Goal: Information Seeking & Learning: Find specific fact

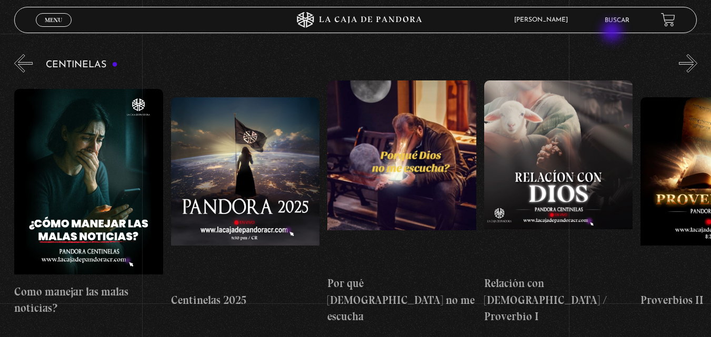
scroll to position [0, 626]
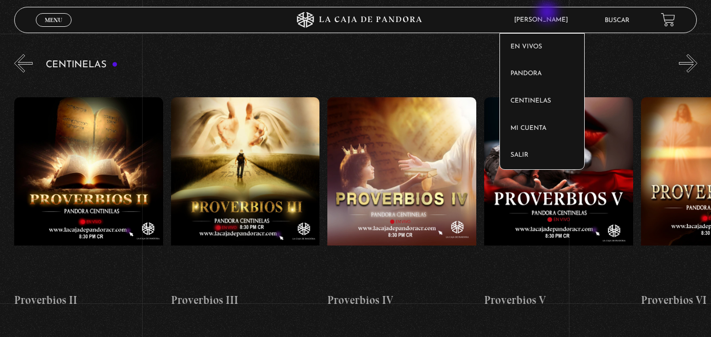
click at [549, 13] on article "María Bojorquez En vivos Pandora Centinelas Mi cuenta Salir" at bounding box center [551, 20] width 85 height 24
click at [542, 25] on article "María Bojorquez En vivos Pandora Centinelas Mi cuenta Salir" at bounding box center [551, 20] width 85 height 24
click at [544, 19] on span "[PERSON_NAME]" at bounding box center [543, 20] width 69 height 6
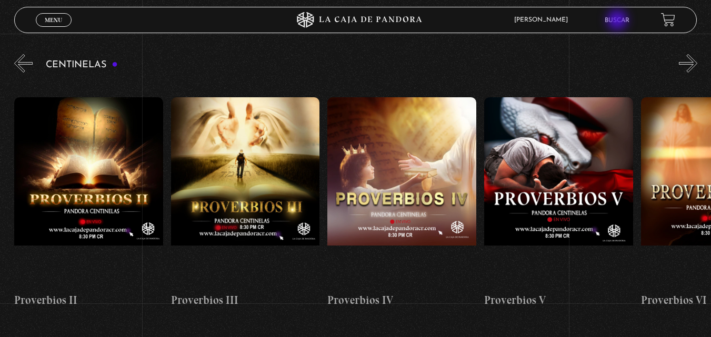
click at [619, 21] on link "Buscar" at bounding box center [617, 20] width 25 height 6
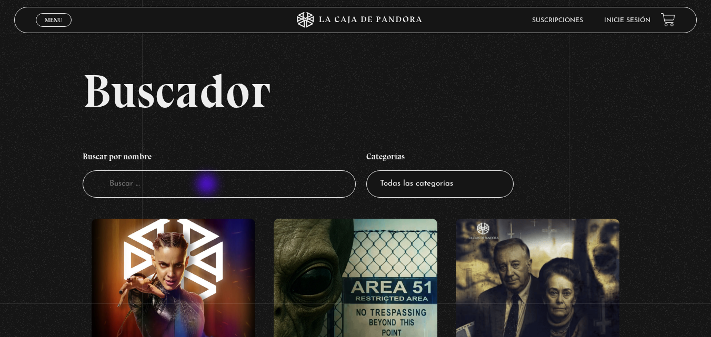
click at [208, 185] on input "Buscador" at bounding box center [219, 185] width 273 height 28
type input "[GEOGRAPHIC_DATA]"
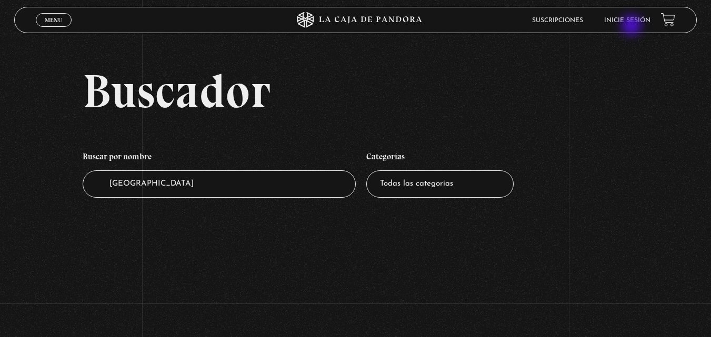
click at [633, 26] on li "Inicie sesión" at bounding box center [627, 20] width 46 height 16
click at [634, 17] on link "Inicie sesión" at bounding box center [627, 20] width 46 height 6
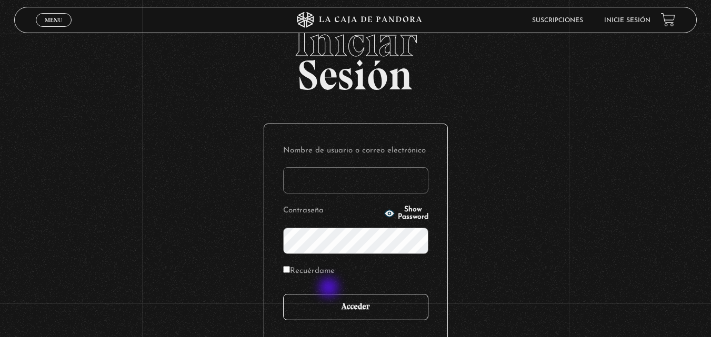
scroll to position [53, 0]
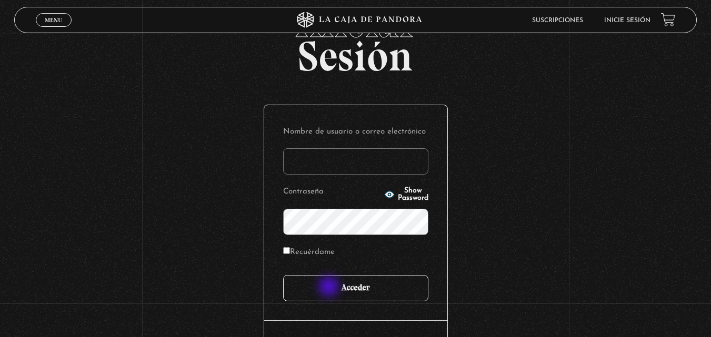
type input "arq.mcba@gmail.com"
click at [331, 287] on input "Acceder" at bounding box center [355, 288] width 145 height 26
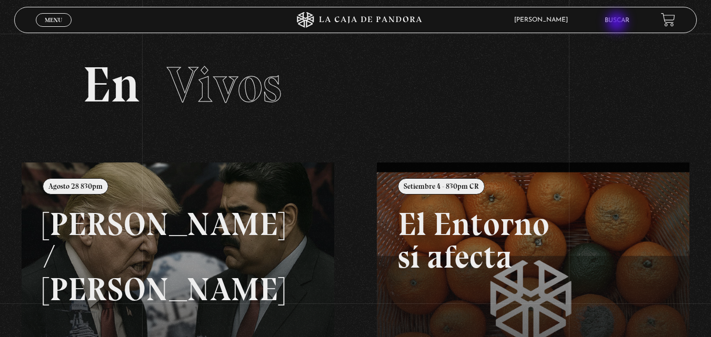
click at [618, 23] on link "Buscar" at bounding box center [617, 20] width 25 height 6
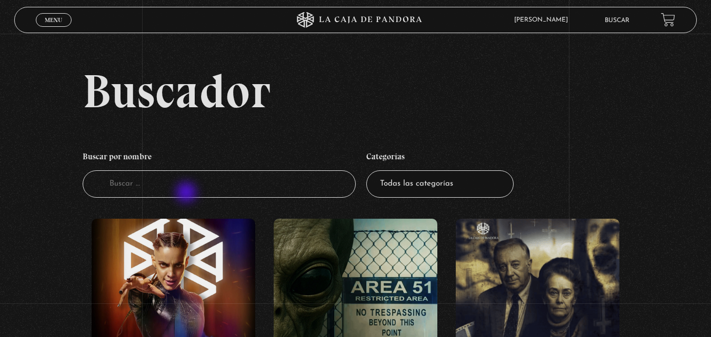
click at [187, 194] on input "Buscador" at bounding box center [219, 185] width 273 height 28
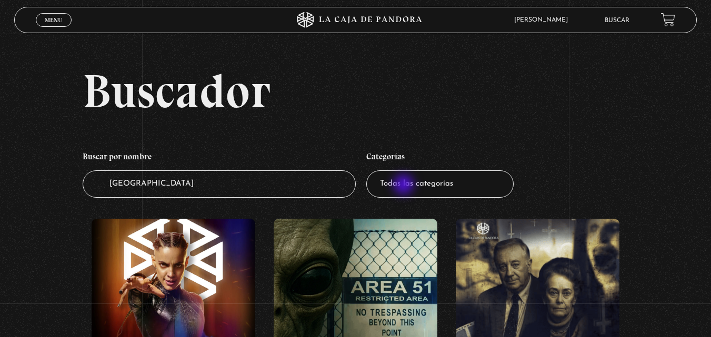
type input "irak"
click at [419, 188] on select "Todas las categorías 11:11 Humanitario (1) Amo los Lunes (2) Análisis de series…" at bounding box center [439, 185] width 147 height 28
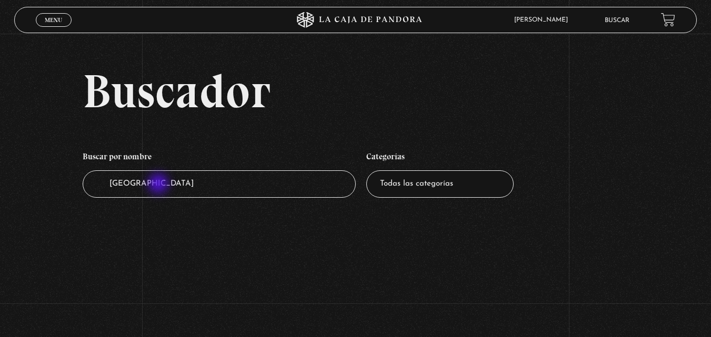
click at [158, 187] on input "[GEOGRAPHIC_DATA]" at bounding box center [219, 185] width 273 height 28
type input "[GEOGRAPHIC_DATA]"
click at [630, 22] on link "Buscar" at bounding box center [617, 20] width 25 height 6
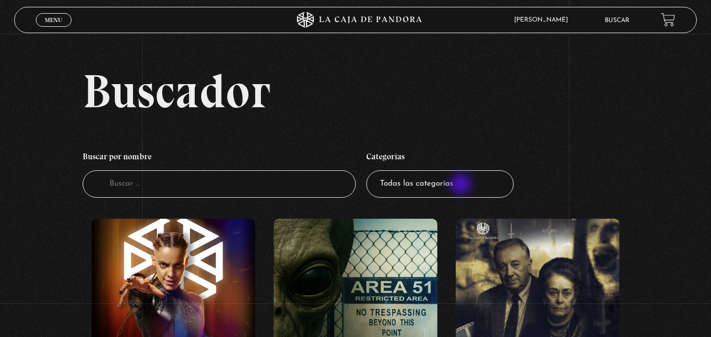
click at [462, 185] on select "Todas las categorías 11:11 Humanitario (1) Amo los [DATE] (2) Análisis de serie…" at bounding box center [439, 185] width 147 height 28
click at [370, 171] on select "Todas las categorías 11:11 Humanitario (1) Amo los [DATE] (2) Análisis de serie…" at bounding box center [439, 185] width 147 height 28
click at [57, 18] on span "Menu" at bounding box center [53, 20] width 17 height 6
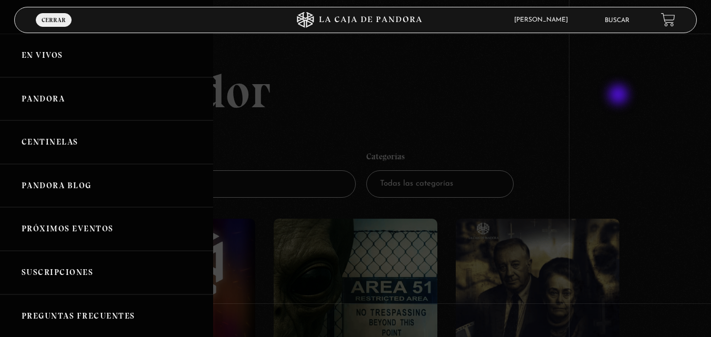
click at [620, 96] on div at bounding box center [355, 168] width 711 height 337
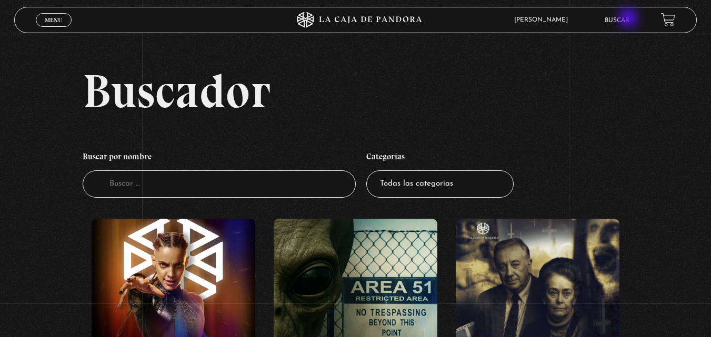
click at [630, 18] on link "Buscar" at bounding box center [617, 20] width 25 height 6
click at [162, 188] on input "Buscador" at bounding box center [219, 185] width 273 height 28
type input "guerra"
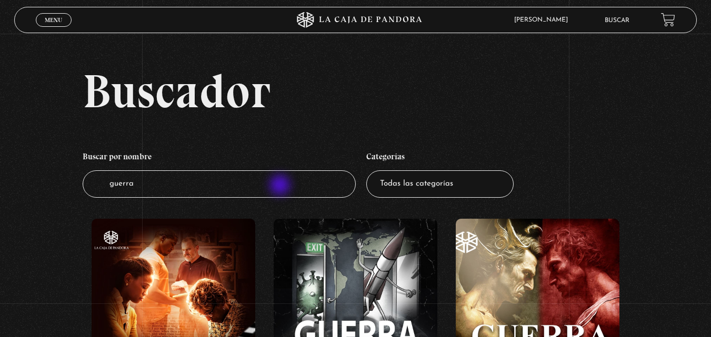
click at [281, 186] on input "guerra" at bounding box center [219, 185] width 273 height 28
type input "11 de septiembre"
click at [414, 187] on select "Todas las categorías 11:11 Humanitario (1) Amo los Lunes (2) Análisis de series…" at bounding box center [439, 185] width 147 height 28
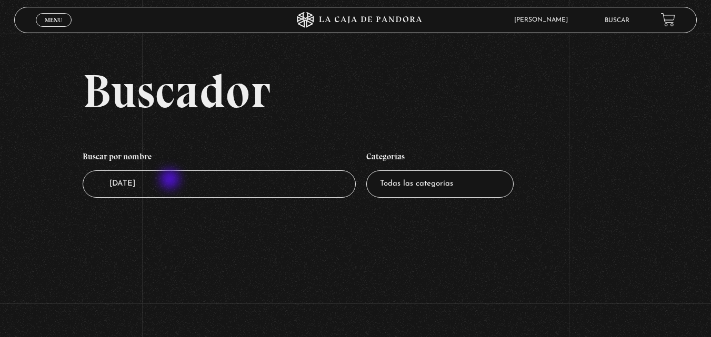
click at [171, 181] on input "[DATE]" at bounding box center [219, 185] width 273 height 28
click at [393, 198] on li "Categorías Todas las categorías 11:11 Humanitario (1) Amo los Lunes (2) Análisi…" at bounding box center [439, 172] width 147 height 62
type input "nueva york"
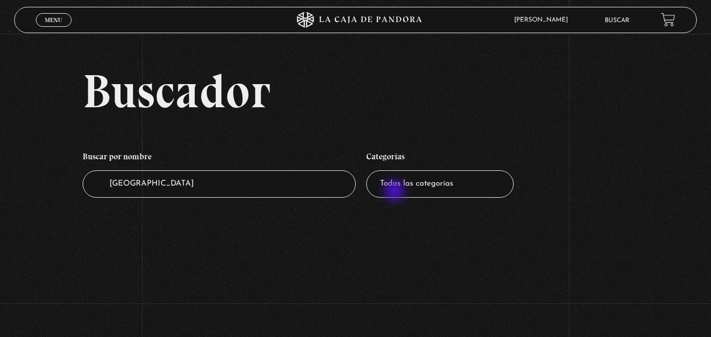
click at [396, 191] on select "Todas las categorías 11:11 Humanitario (1) Amo los [DATE] (2) Análisis de serie…" at bounding box center [439, 185] width 147 height 28
click at [283, 194] on input "[GEOGRAPHIC_DATA]" at bounding box center [219, 185] width 273 height 28
type input "torres gemelas"
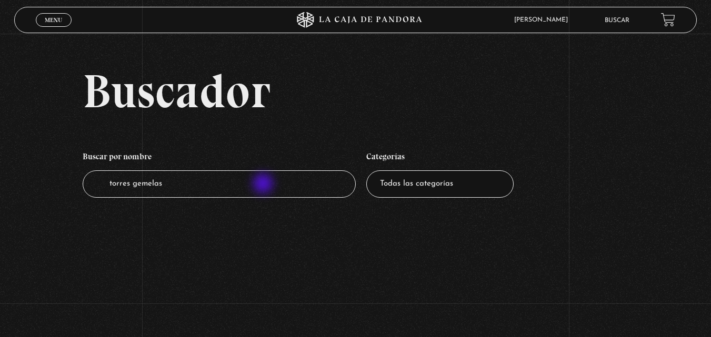
click at [264, 185] on input "torres gemelas" at bounding box center [219, 185] width 273 height 28
type input "cabra"
click at [425, 187] on select "Todas las categorías 11:11 Humanitario (1) Amo los Lunes (2) Análisis de series…" at bounding box center [439, 185] width 147 height 28
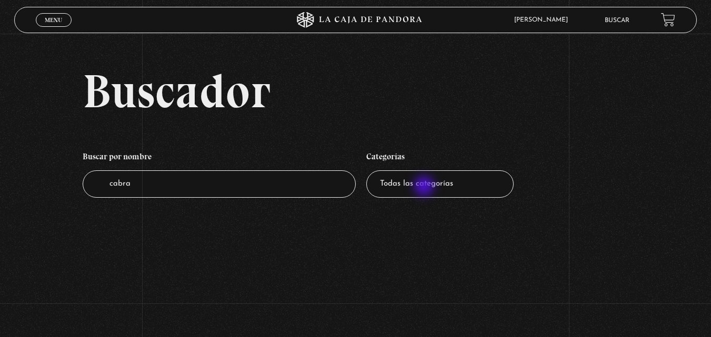
click at [425, 186] on select "Todas las categorías 11:11 Humanitario (1) Amo los Lunes (2) Análisis de series…" at bounding box center [439, 185] width 147 height 28
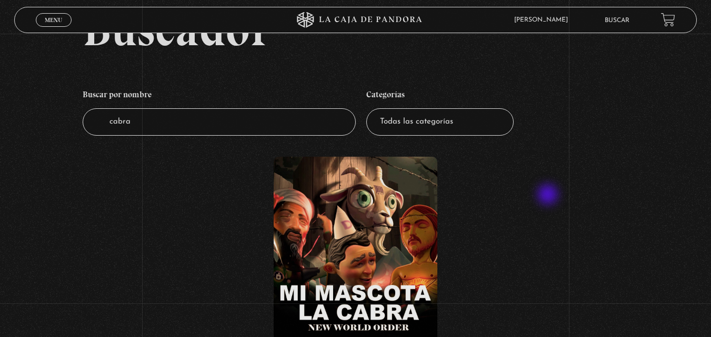
scroll to position [158, 0]
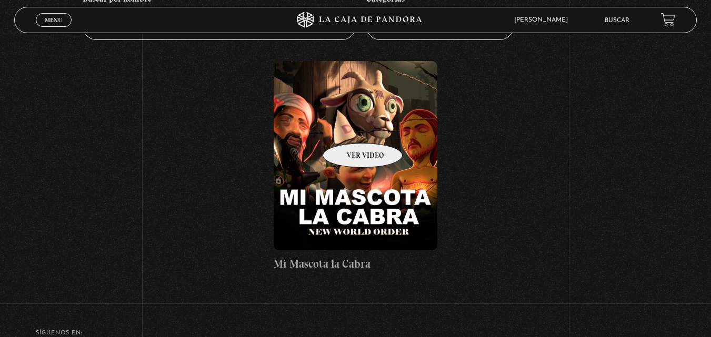
click at [348, 126] on figure at bounding box center [356, 156] width 164 height 190
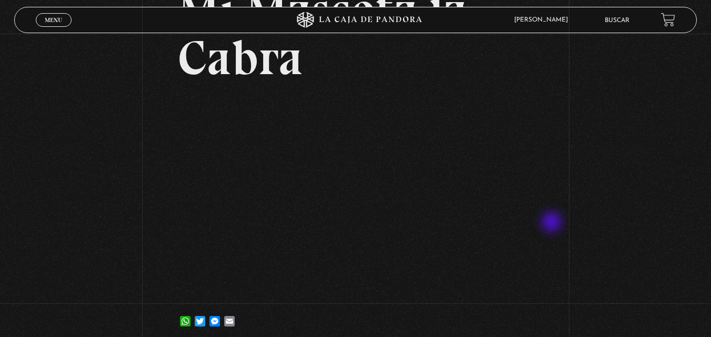
scroll to position [105, 0]
